Goal: Understand process/instructions

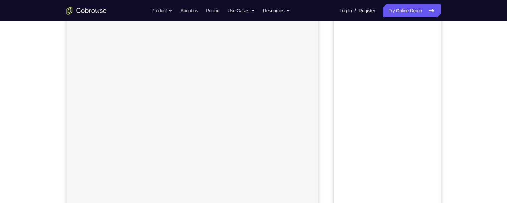
scroll to position [24, 0]
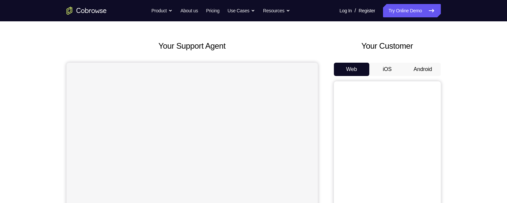
click at [425, 67] on button "Android" at bounding box center [423, 69] width 36 height 13
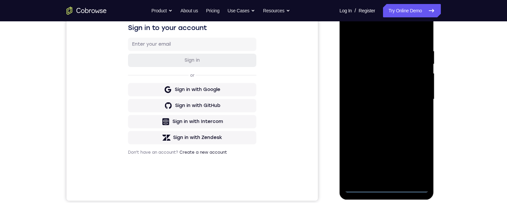
scroll to position [112, 0]
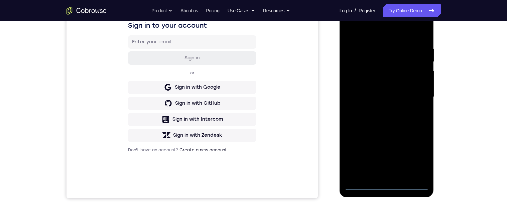
click at [389, 184] on div at bounding box center [386, 97] width 84 height 187
click at [415, 153] on div at bounding box center [386, 97] width 84 height 187
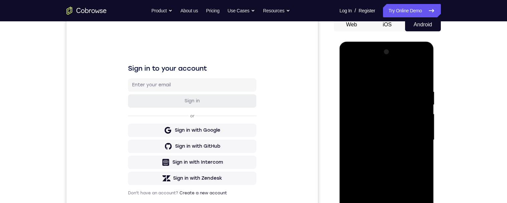
scroll to position [96, 0]
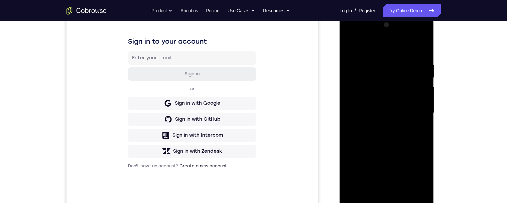
click at [397, 49] on div at bounding box center [386, 113] width 84 height 187
click at [416, 112] on div at bounding box center [386, 112] width 84 height 187
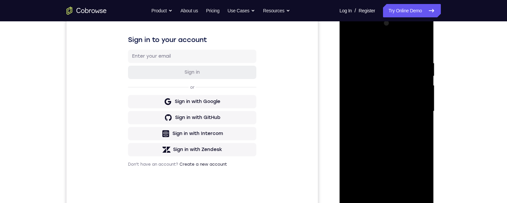
scroll to position [138, 0]
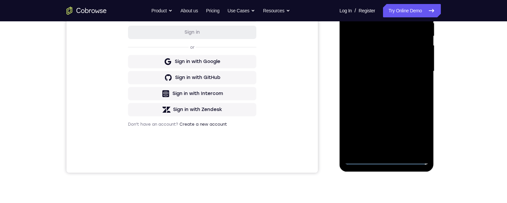
click at [380, 150] on div at bounding box center [386, 71] width 84 height 187
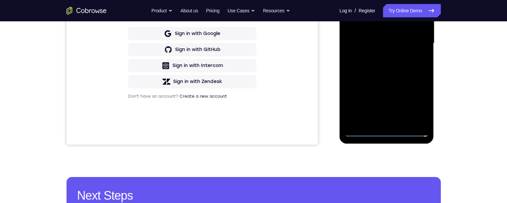
click at [408, 37] on div at bounding box center [386, 43] width 84 height 187
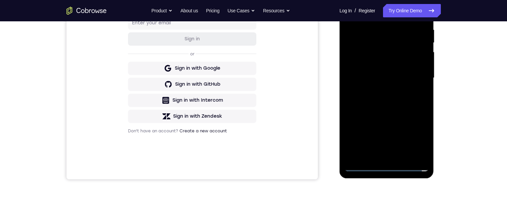
click at [399, 65] on div at bounding box center [386, 78] width 84 height 187
click at [411, 77] on div at bounding box center [386, 78] width 84 height 187
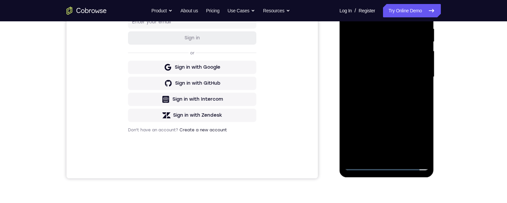
scroll to position [111, 0]
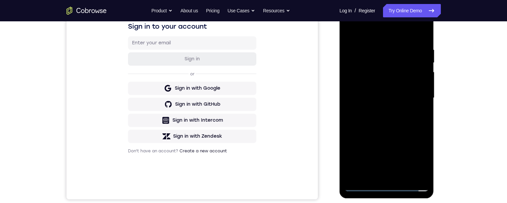
click at [405, 121] on div at bounding box center [386, 98] width 84 height 187
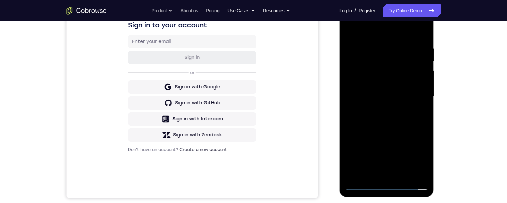
scroll to position [126, 0]
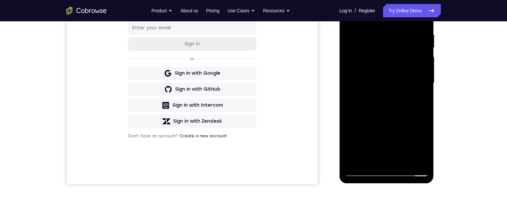
click at [410, 115] on div at bounding box center [386, 83] width 84 height 187
click at [405, 160] on div at bounding box center [386, 82] width 84 height 187
click at [404, 116] on div at bounding box center [386, 82] width 84 height 187
click at [401, 85] on div at bounding box center [386, 82] width 84 height 187
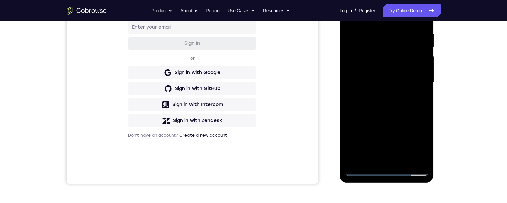
click at [366, 173] on div at bounding box center [386, 82] width 84 height 187
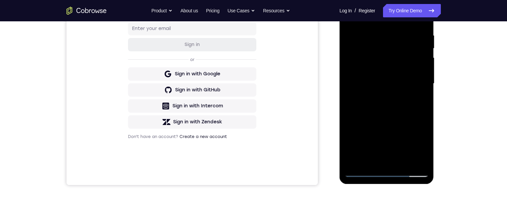
click at [353, 37] on div at bounding box center [386, 83] width 84 height 187
click at [400, 66] on div at bounding box center [386, 83] width 84 height 187
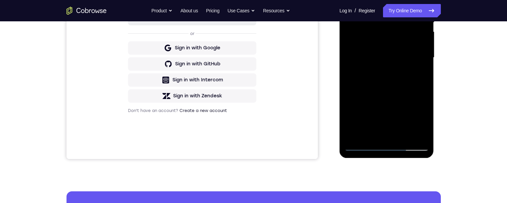
click at [370, 137] on div at bounding box center [386, 57] width 84 height 187
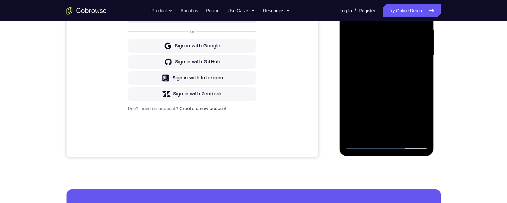
click at [421, 103] on div at bounding box center [386, 55] width 84 height 187
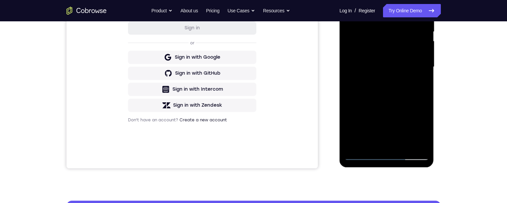
scroll to position [159, 0]
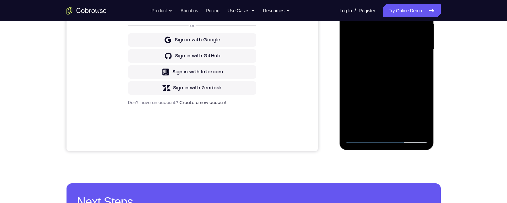
click at [351, 131] on div at bounding box center [386, 49] width 84 height 187
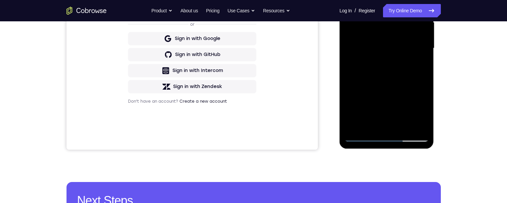
click at [348, 126] on div at bounding box center [386, 48] width 84 height 187
click at [398, 103] on div at bounding box center [386, 48] width 84 height 187
click at [348, 89] on div at bounding box center [386, 48] width 84 height 187
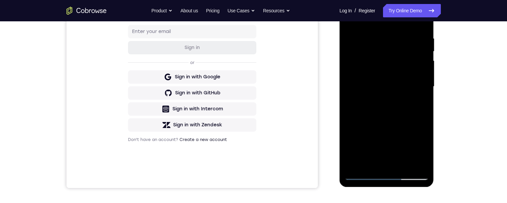
scroll to position [104, 0]
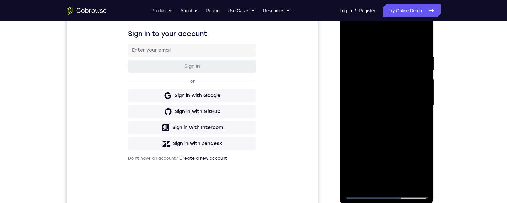
click at [419, 42] on div at bounding box center [386, 105] width 84 height 187
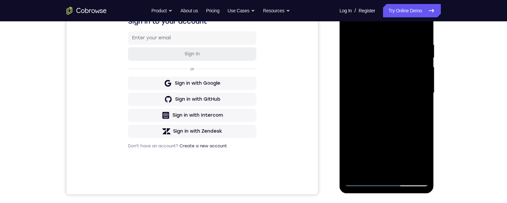
scroll to position [118, 0]
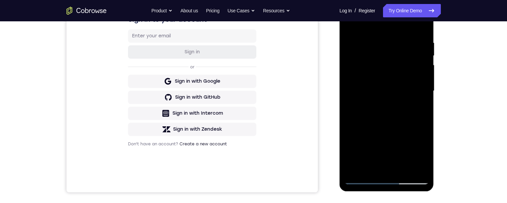
click at [398, 110] on div at bounding box center [386, 91] width 84 height 187
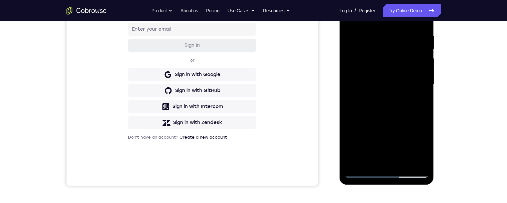
scroll to position [144, 0]
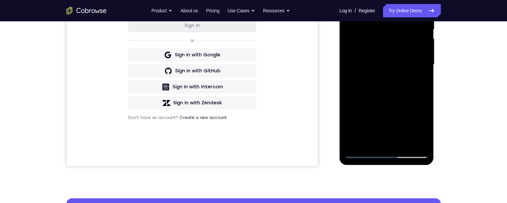
click at [385, 144] on div at bounding box center [386, 64] width 84 height 187
click at [374, 142] on div at bounding box center [386, 64] width 84 height 187
click at [416, 81] on div at bounding box center [386, 64] width 84 height 187
click at [418, 139] on div at bounding box center [386, 64] width 84 height 187
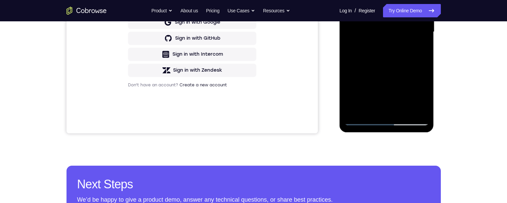
scroll to position [177, 0]
click at [418, 107] on div at bounding box center [386, 32] width 84 height 187
click at [397, 104] on div at bounding box center [386, 32] width 84 height 187
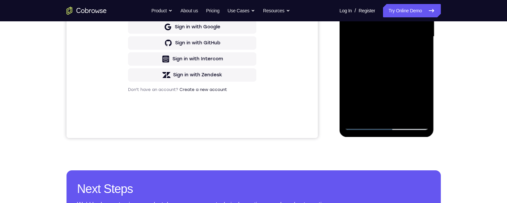
scroll to position [153, 0]
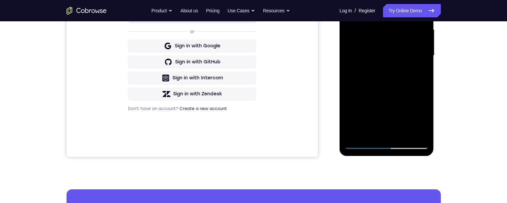
click at [387, 132] on div at bounding box center [386, 55] width 84 height 187
click at [361, 143] on div at bounding box center [386, 55] width 84 height 187
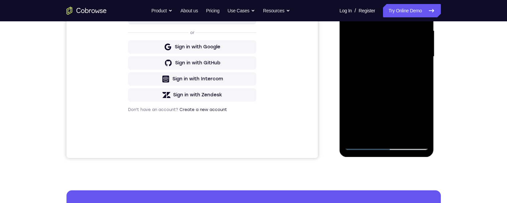
click at [394, 61] on div at bounding box center [386, 56] width 84 height 187
click at [388, 95] on div at bounding box center [386, 56] width 84 height 187
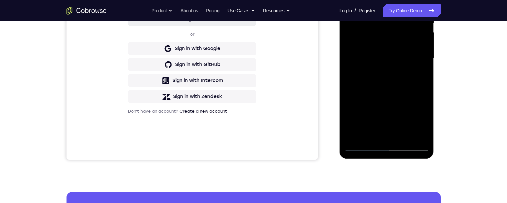
scroll to position [103, 0]
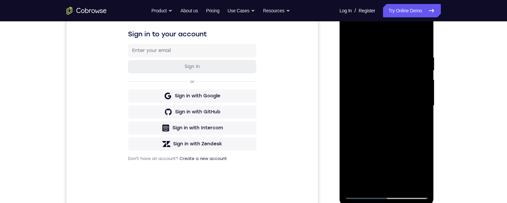
click at [425, 40] on div at bounding box center [386, 105] width 84 height 187
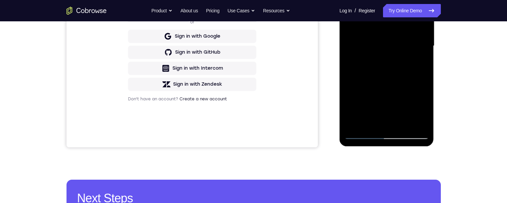
scroll to position [161, 0]
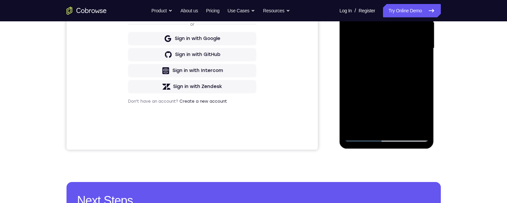
click at [401, 76] on div at bounding box center [386, 48] width 84 height 187
click at [378, 124] on div at bounding box center [386, 48] width 84 height 187
click at [371, 126] on div at bounding box center [386, 48] width 84 height 187
click at [419, 64] on div at bounding box center [386, 48] width 84 height 187
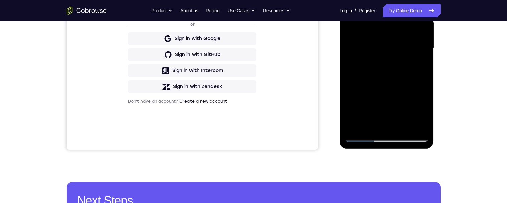
click at [417, 123] on div at bounding box center [386, 48] width 84 height 187
click at [398, 120] on div at bounding box center [386, 48] width 84 height 187
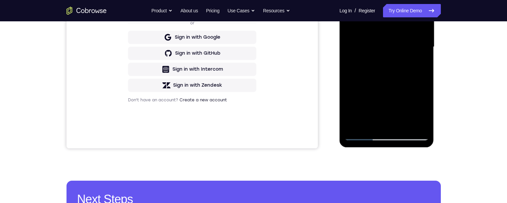
click at [388, 121] on div at bounding box center [386, 47] width 84 height 187
click at [389, 123] on div at bounding box center [386, 47] width 84 height 187
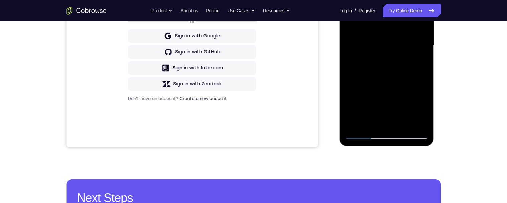
click at [391, 117] on div at bounding box center [386, 45] width 84 height 187
click at [391, 126] on div at bounding box center [386, 45] width 84 height 187
click at [420, 60] on div at bounding box center [386, 45] width 84 height 187
click at [418, 122] on div at bounding box center [386, 45] width 84 height 187
click at [359, 139] on div at bounding box center [386, 45] width 84 height 187
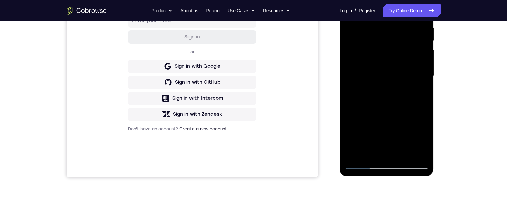
scroll to position [141, 0]
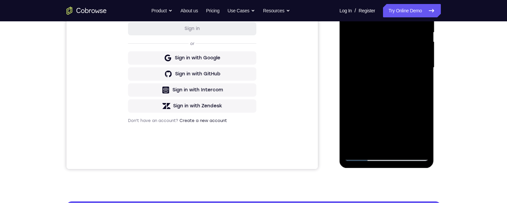
click at [359, 158] on div at bounding box center [386, 67] width 84 height 187
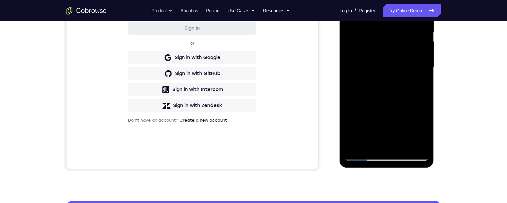
scroll to position [113, 0]
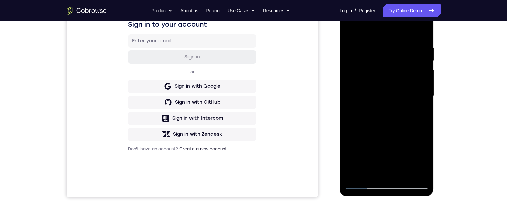
click at [382, 46] on div at bounding box center [386, 96] width 84 height 187
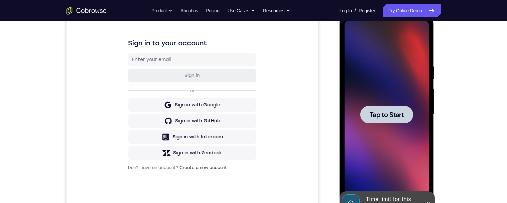
scroll to position [120, 0]
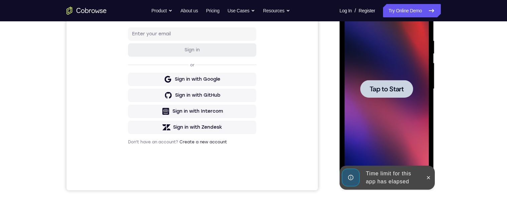
click at [395, 84] on div at bounding box center [386, 89] width 53 height 18
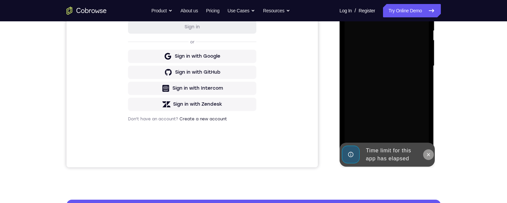
click at [427, 157] on icon at bounding box center [428, 154] width 5 height 5
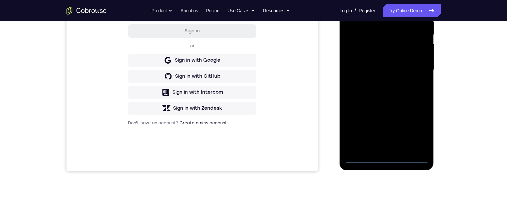
scroll to position [156, 0]
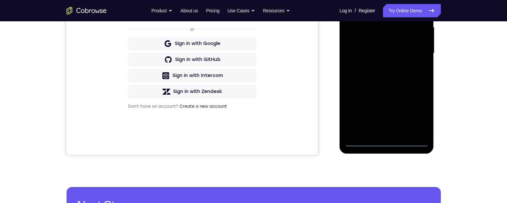
click at [389, 143] on div at bounding box center [386, 53] width 84 height 187
click at [420, 111] on div at bounding box center [386, 53] width 84 height 187
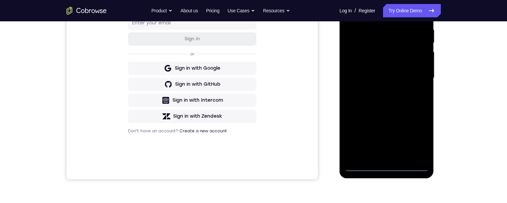
scroll to position [91, 0]
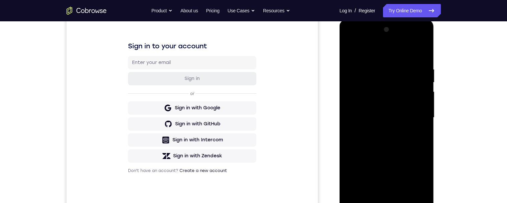
click at [403, 54] on div at bounding box center [386, 117] width 84 height 187
click at [417, 115] on div at bounding box center [386, 117] width 84 height 187
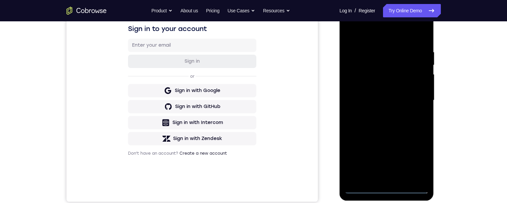
scroll to position [125, 0]
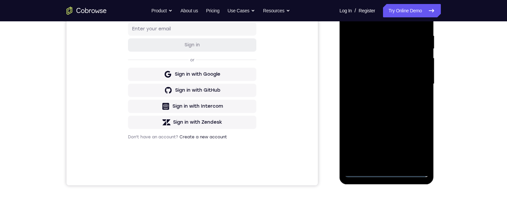
click at [381, 165] on div at bounding box center [386, 84] width 84 height 187
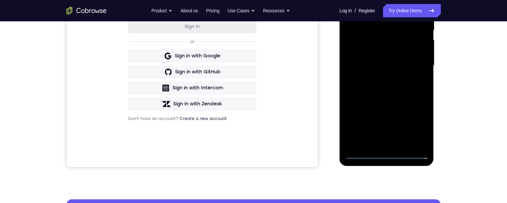
click at [409, 61] on div at bounding box center [386, 65] width 84 height 187
click at [393, 52] on div at bounding box center [386, 65] width 84 height 187
click at [408, 66] on div at bounding box center [386, 65] width 84 height 187
click at [404, 90] on div at bounding box center [386, 65] width 84 height 187
click at [401, 84] on div at bounding box center [386, 65] width 84 height 187
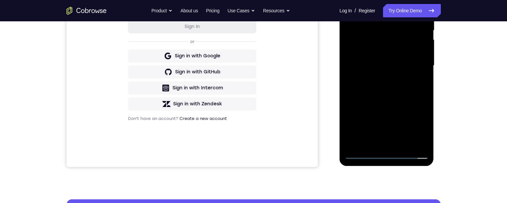
click at [400, 90] on div at bounding box center [386, 65] width 84 height 187
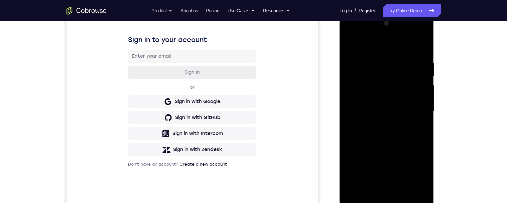
scroll to position [96, 0]
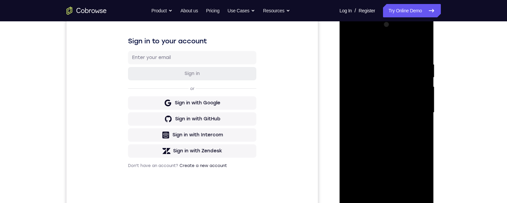
click at [405, 144] on div at bounding box center [386, 112] width 84 height 187
click at [398, 63] on div at bounding box center [386, 112] width 84 height 187
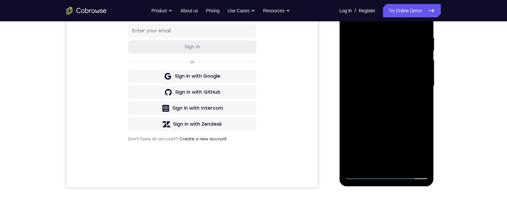
scroll to position [80, 0]
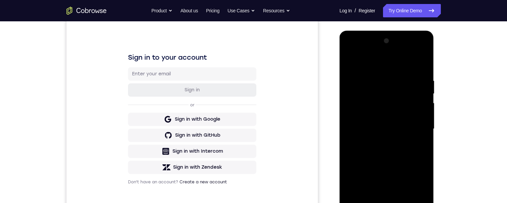
click at [416, 118] on div at bounding box center [386, 129] width 84 height 187
click at [419, 108] on div at bounding box center [386, 128] width 84 height 187
click at [405, 105] on div at bounding box center [386, 128] width 84 height 187
click at [420, 64] on div at bounding box center [386, 128] width 84 height 187
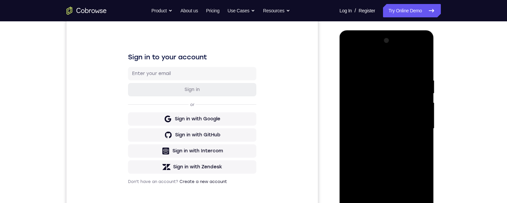
scroll to position [146, 0]
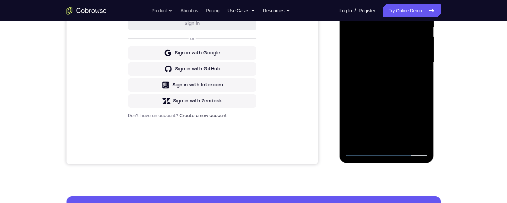
click at [405, 142] on div at bounding box center [386, 62] width 84 height 187
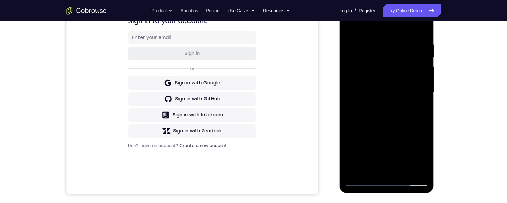
click at [400, 127] on div at bounding box center [386, 92] width 84 height 187
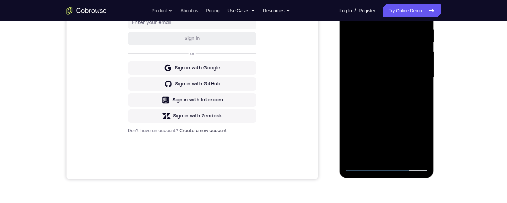
click at [398, 98] on div at bounding box center [386, 77] width 84 height 187
click at [379, 152] on div at bounding box center [386, 77] width 84 height 187
click at [418, 96] on div at bounding box center [386, 77] width 84 height 187
click at [360, 167] on div at bounding box center [386, 77] width 84 height 187
click at [363, 168] on div at bounding box center [386, 77] width 84 height 187
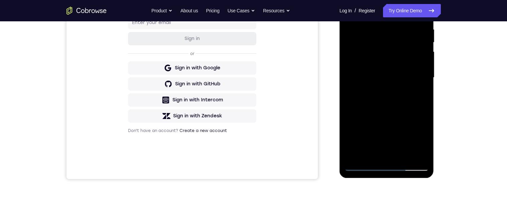
click at [398, 142] on div at bounding box center [386, 77] width 84 height 187
click at [416, 95] on div at bounding box center [386, 77] width 84 height 187
click at [361, 168] on div at bounding box center [386, 77] width 84 height 187
click at [363, 168] on div at bounding box center [386, 77] width 84 height 187
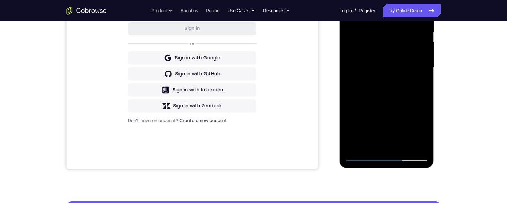
scroll to position [142, 0]
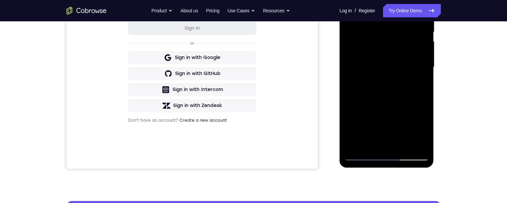
click at [402, 125] on div at bounding box center [386, 67] width 84 height 187
click at [382, 146] on div at bounding box center [386, 67] width 84 height 187
click at [370, 147] on div at bounding box center [386, 67] width 84 height 187
click at [403, 109] on div at bounding box center [386, 67] width 84 height 187
click at [421, 78] on div at bounding box center [386, 67] width 84 height 187
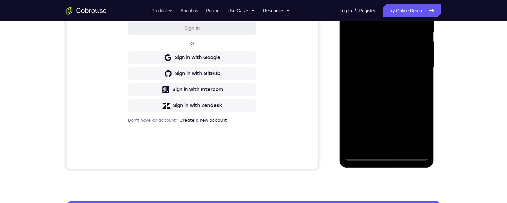
click at [363, 159] on div at bounding box center [386, 67] width 84 height 187
click at [362, 159] on div at bounding box center [386, 67] width 84 height 187
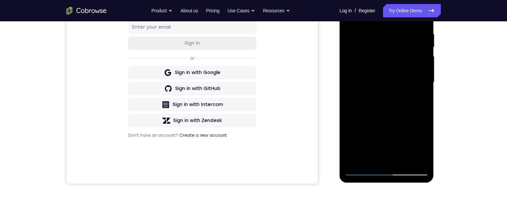
click at [399, 130] on div at bounding box center [386, 82] width 84 height 187
click at [387, 159] on div at bounding box center [386, 82] width 84 height 187
click at [420, 102] on div at bounding box center [386, 82] width 84 height 187
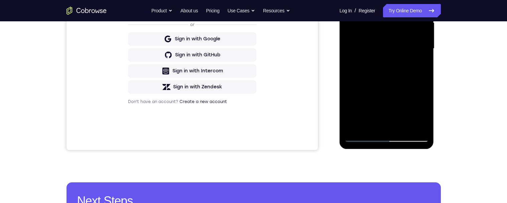
click at [360, 141] on div at bounding box center [386, 48] width 84 height 187
click at [364, 138] on div at bounding box center [386, 48] width 84 height 187
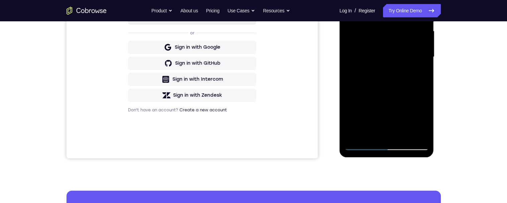
scroll to position [132, 0]
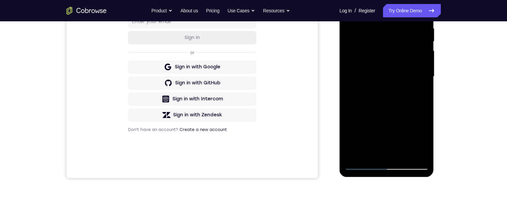
click at [353, 62] on div at bounding box center [386, 76] width 84 height 187
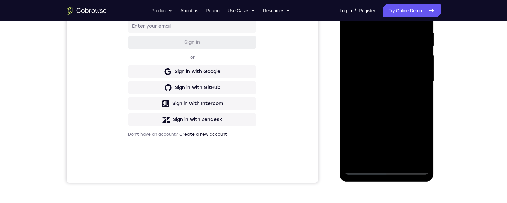
scroll to position [153, 0]
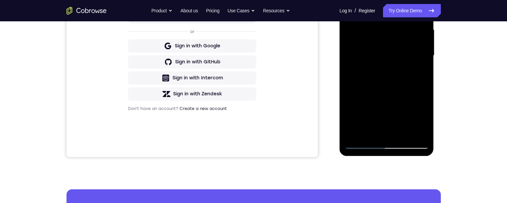
click at [358, 137] on div at bounding box center [386, 55] width 84 height 187
click at [362, 146] on div at bounding box center [386, 55] width 84 height 187
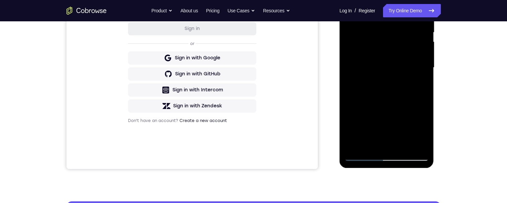
click at [373, 68] on div at bounding box center [386, 67] width 84 height 187
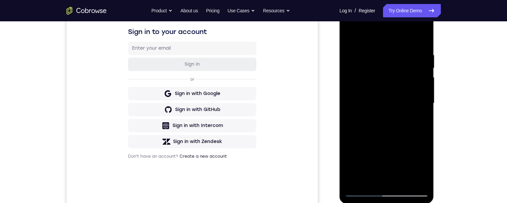
click at [370, 37] on div at bounding box center [386, 103] width 84 height 187
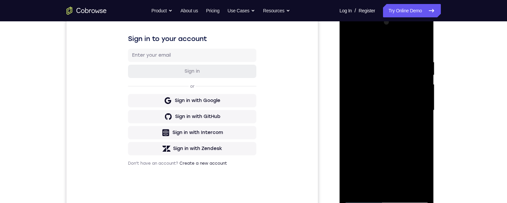
scroll to position [111, 0]
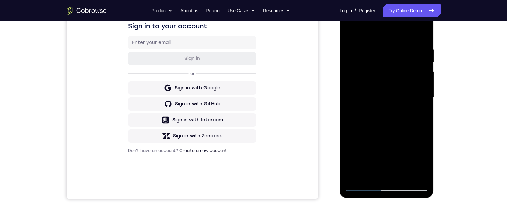
click at [352, 47] on div at bounding box center [386, 97] width 84 height 187
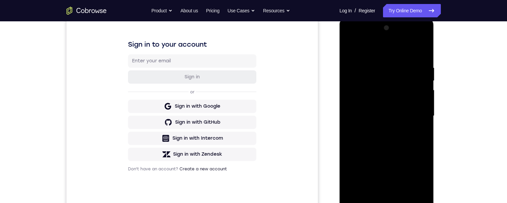
scroll to position [94, 0]
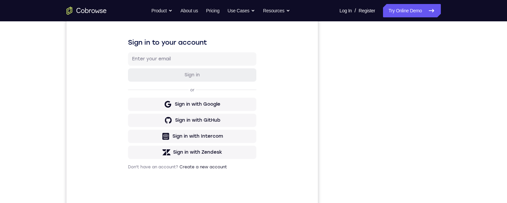
scroll to position [132, 0]
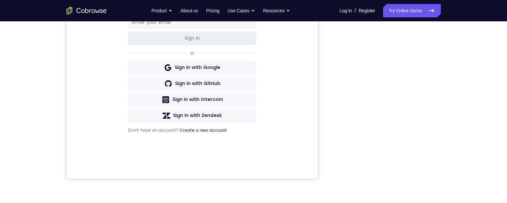
click at [481, 97] on div "Your Support Agent Your Customer Web iOS Android Next Steps We’d be happy to gi…" at bounding box center [253, 110] width 507 height 441
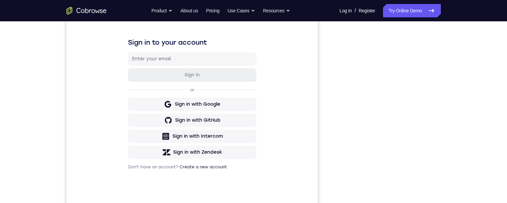
scroll to position [122, 0]
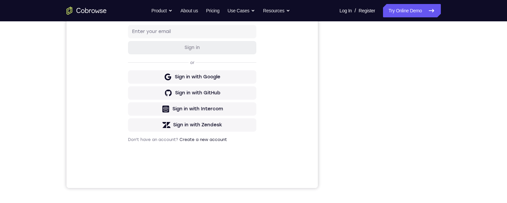
click at [448, 97] on div "Your Support Agent Your Customer Web iOS Android Next Steps We’d be happy to gi…" at bounding box center [254, 119] width 428 height 441
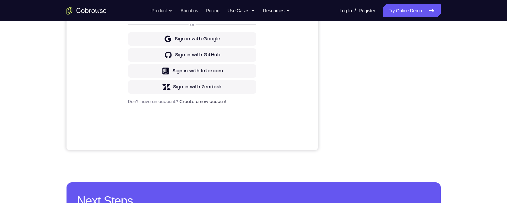
scroll to position [161, 0]
